Goal: Check status: Check status

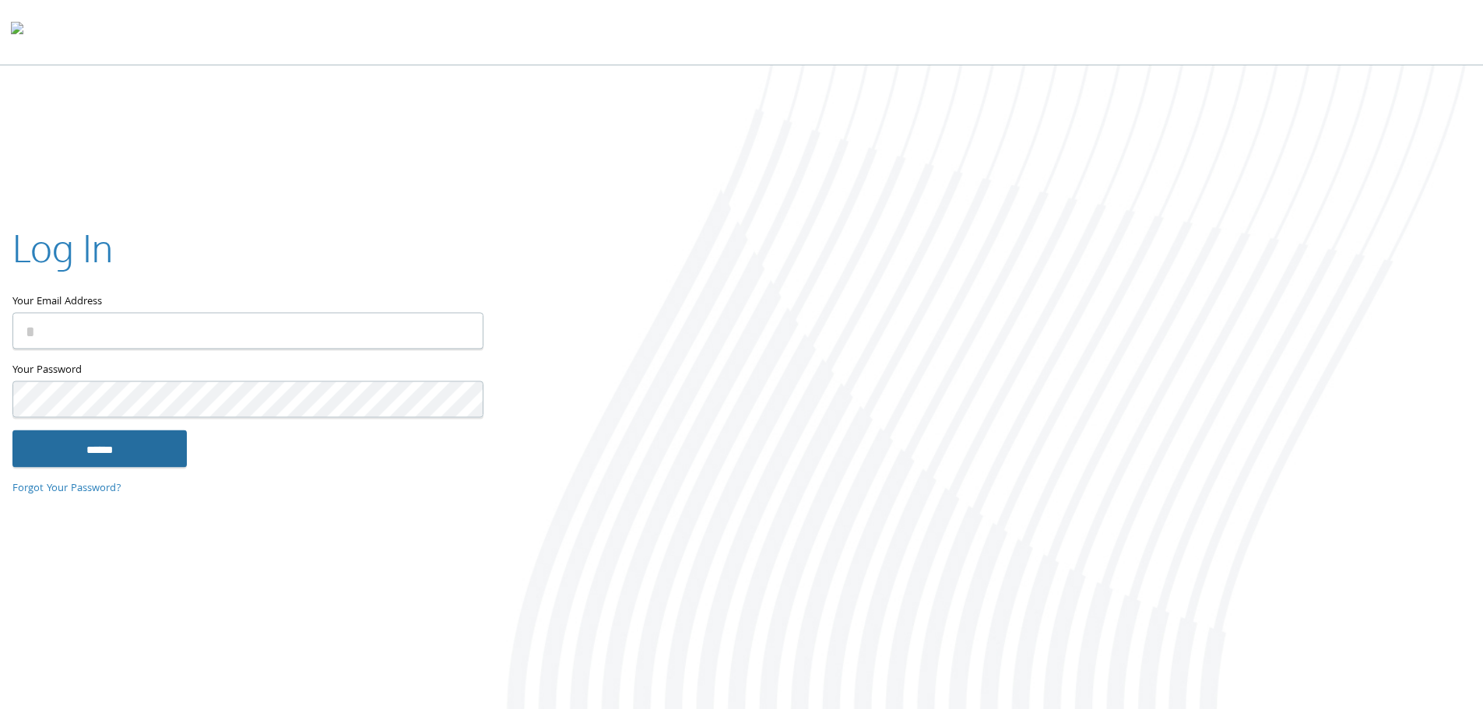
type input "**********"
click at [133, 446] on input "******" at bounding box center [99, 448] width 174 height 37
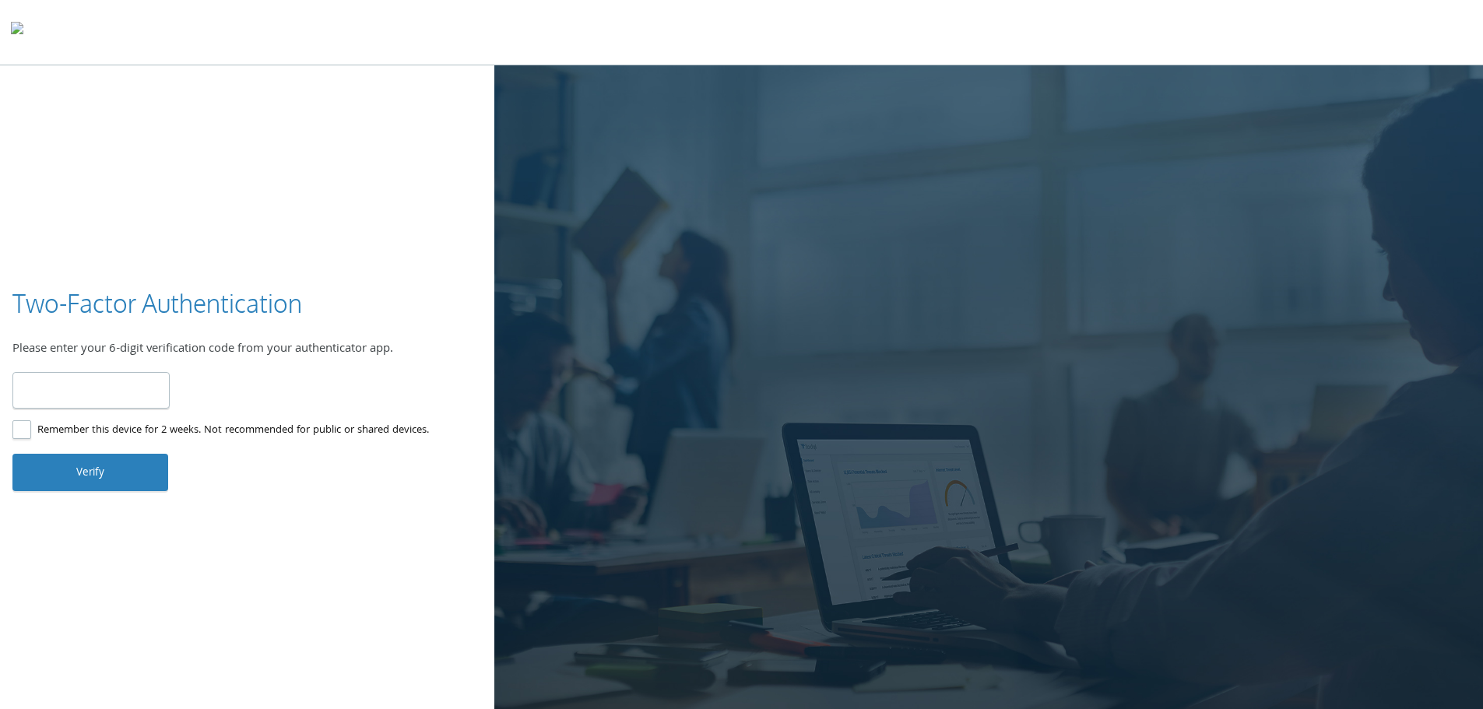
type input "******"
